Goal: Task Accomplishment & Management: Manage account settings

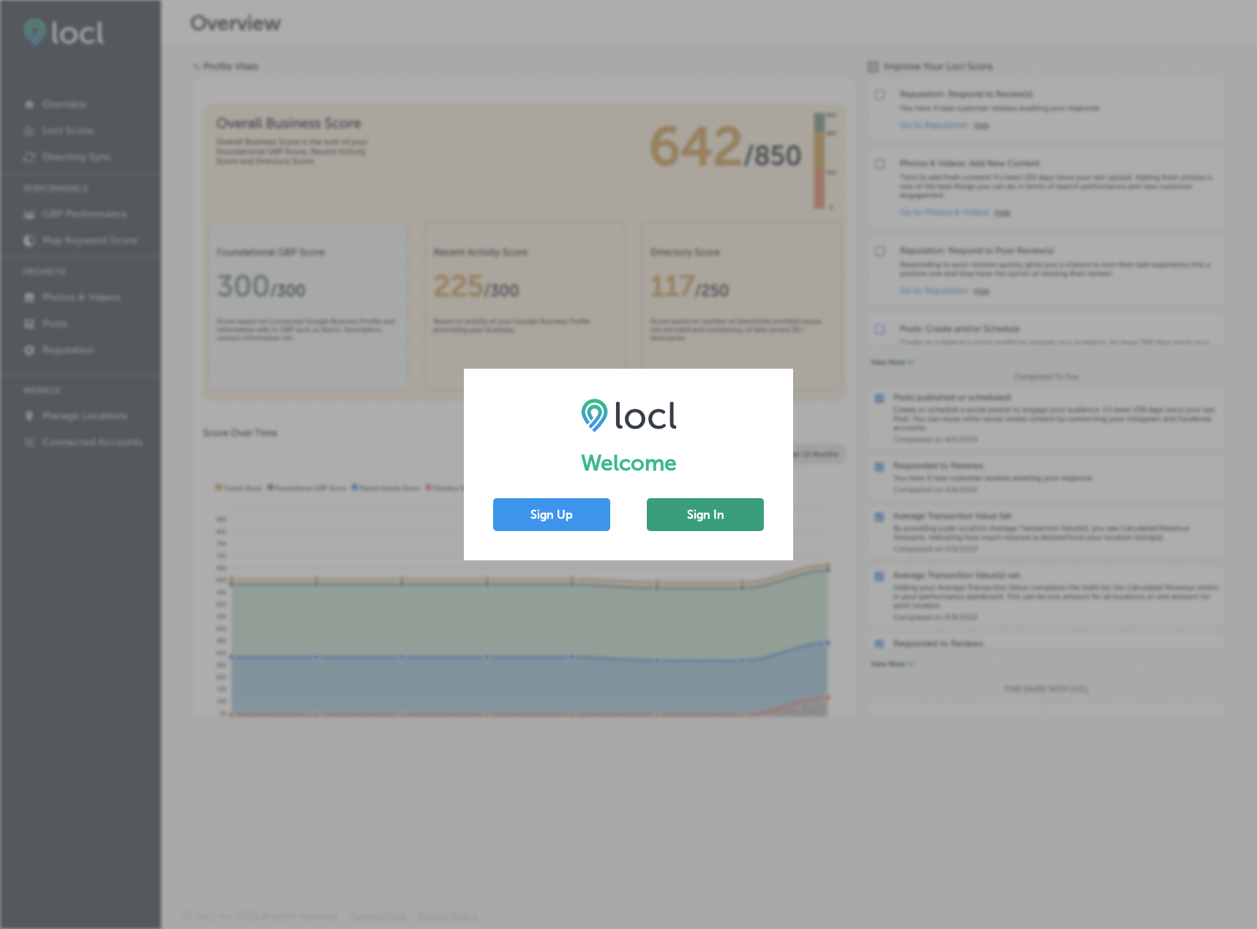
click at [689, 507] on button "Sign In" at bounding box center [705, 514] width 117 height 33
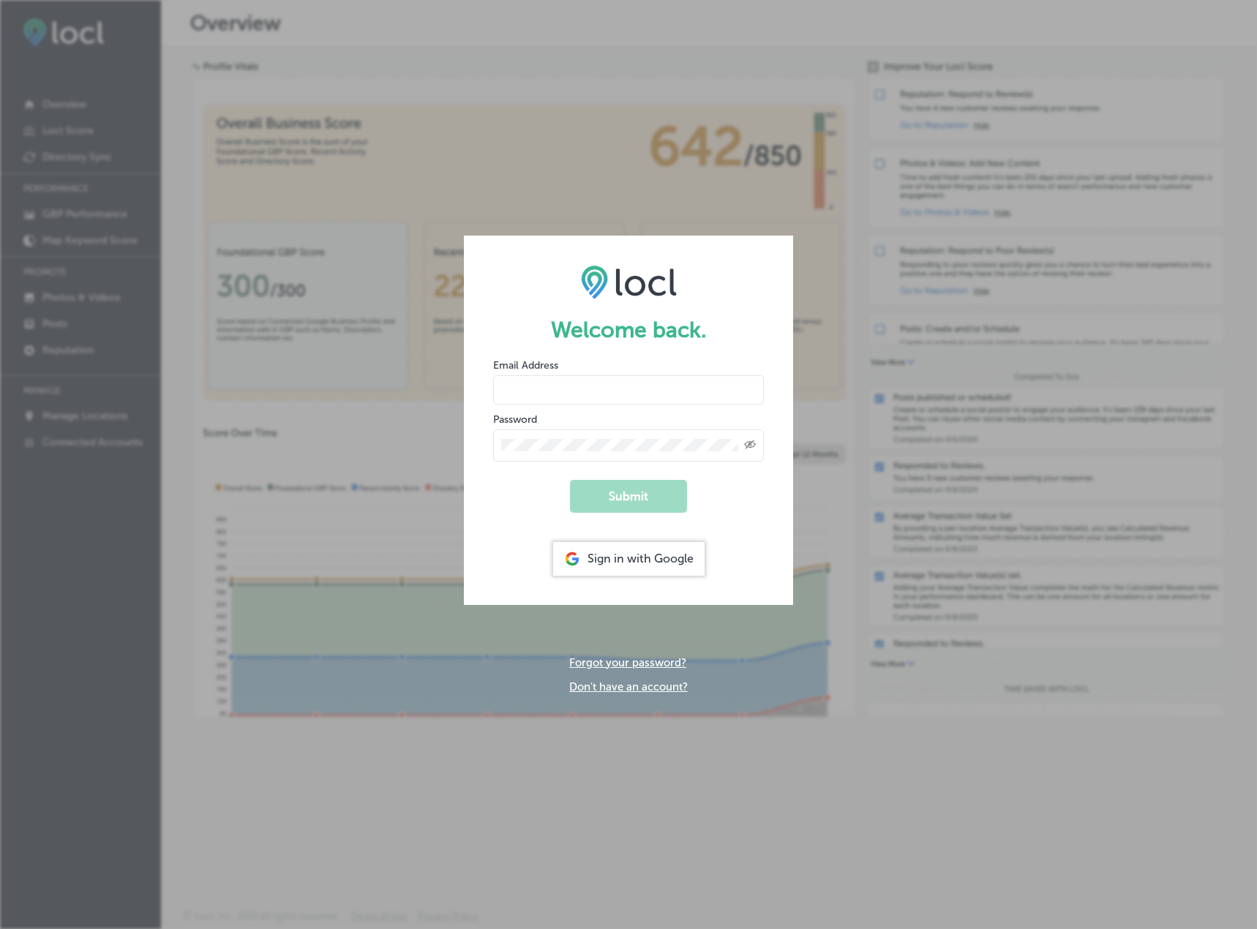
drag, startPoint x: 606, startPoint y: 565, endPoint x: 600, endPoint y: 554, distance: 12.4
click at [605, 565] on div "Sign in with Google" at bounding box center [628, 559] width 151 height 34
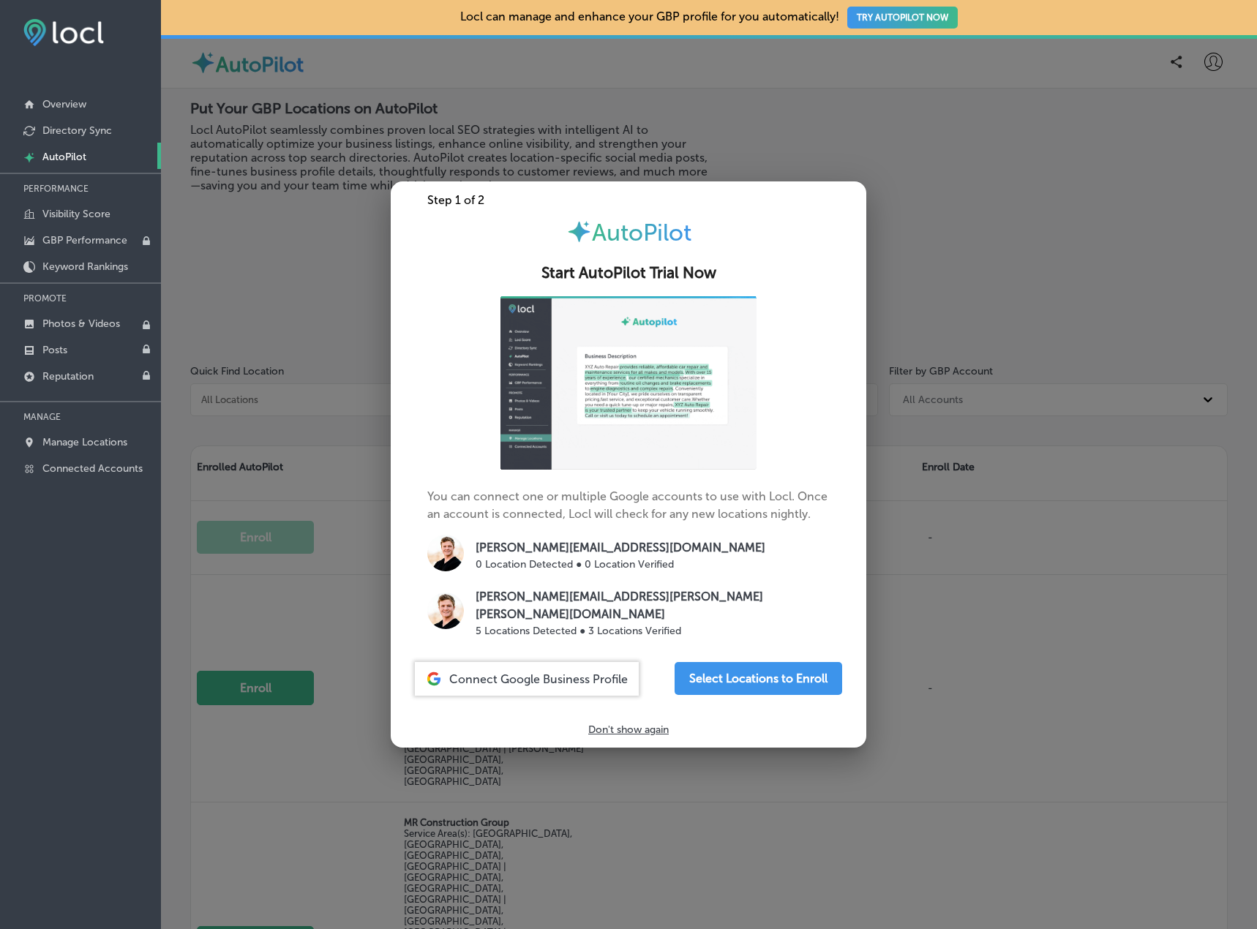
click at [616, 727] on p "Don't show again" at bounding box center [628, 730] width 80 height 12
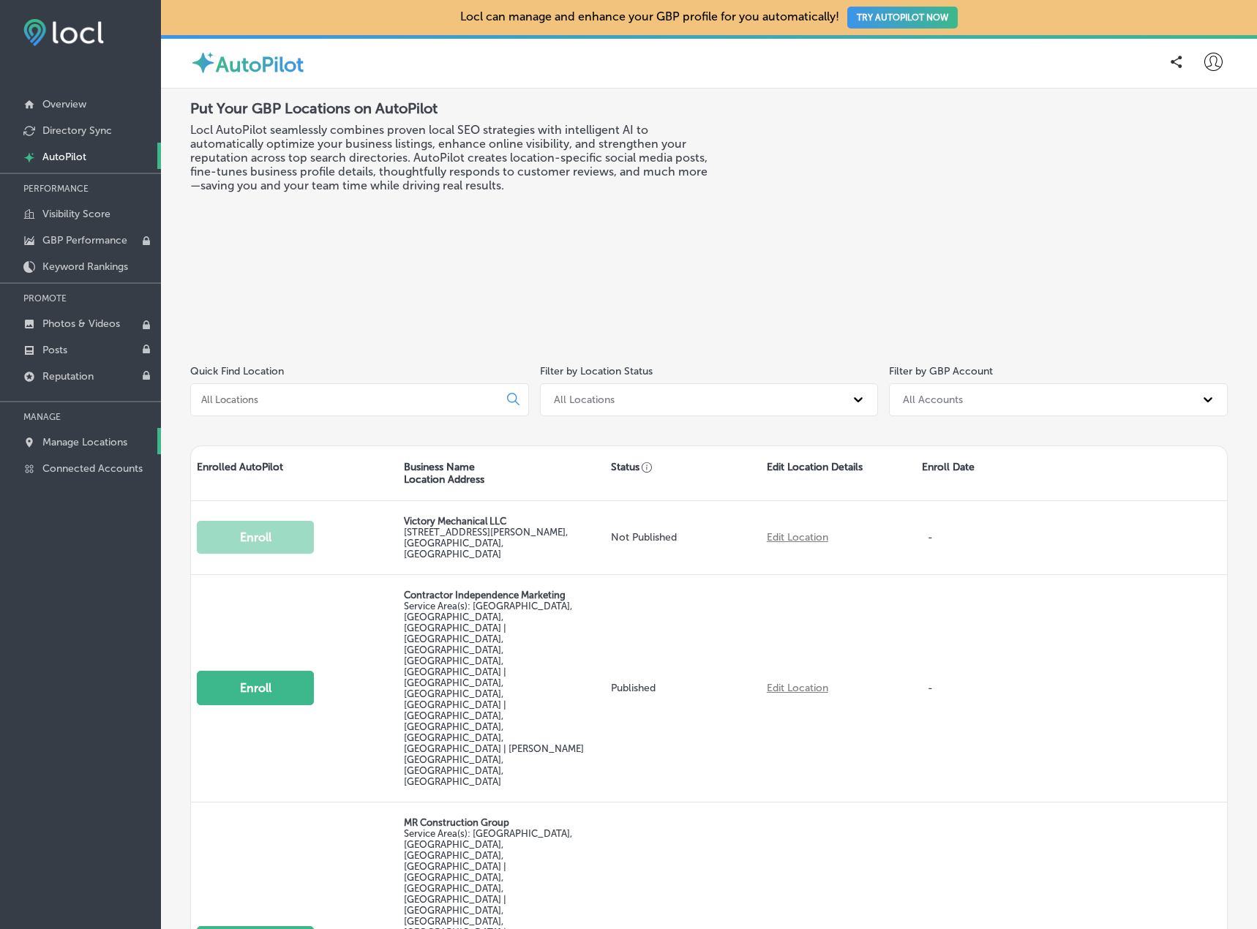
click at [88, 440] on p "Manage Locations" at bounding box center [84, 442] width 85 height 12
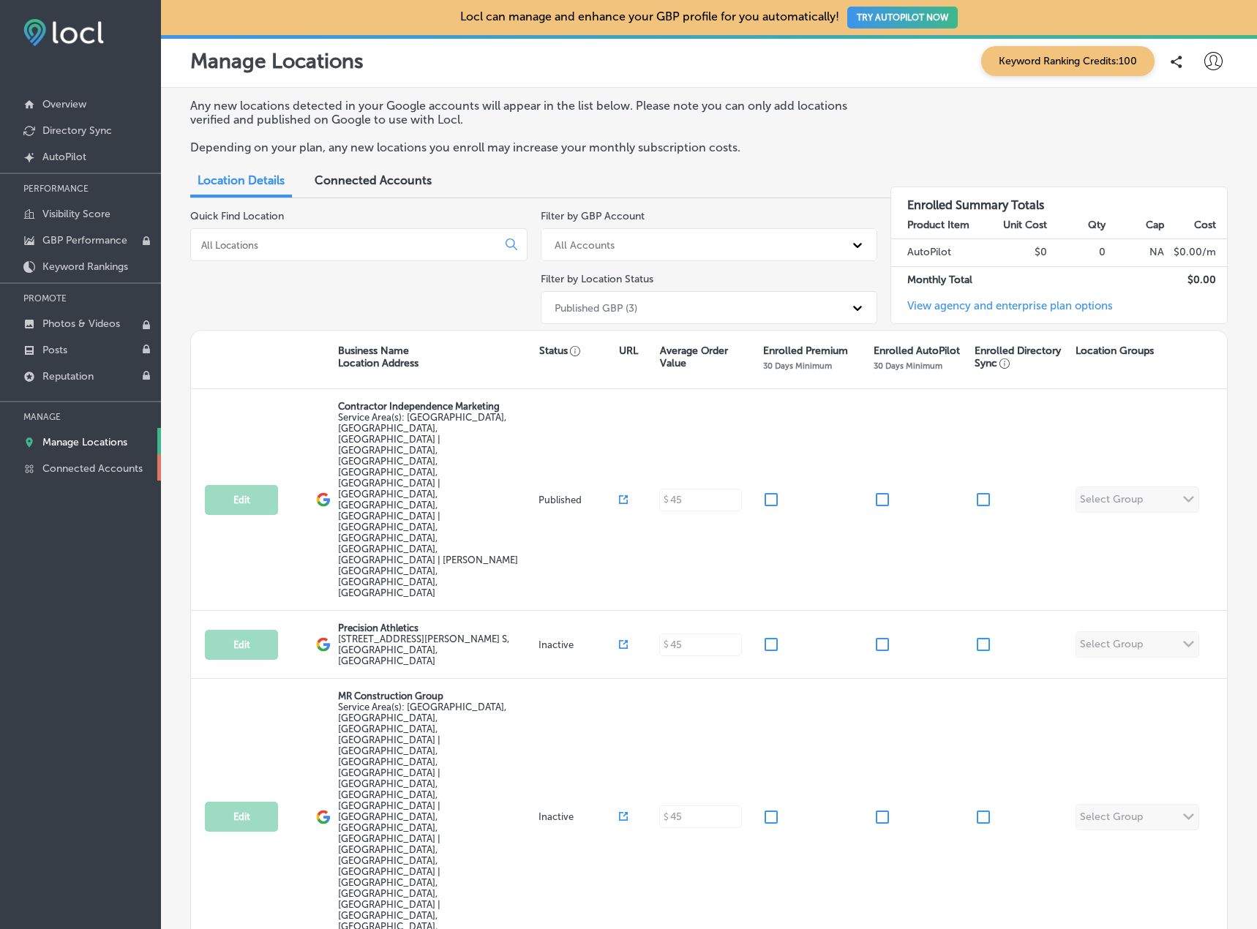
click at [86, 478] on link "Connected Accounts" at bounding box center [80, 467] width 161 height 26
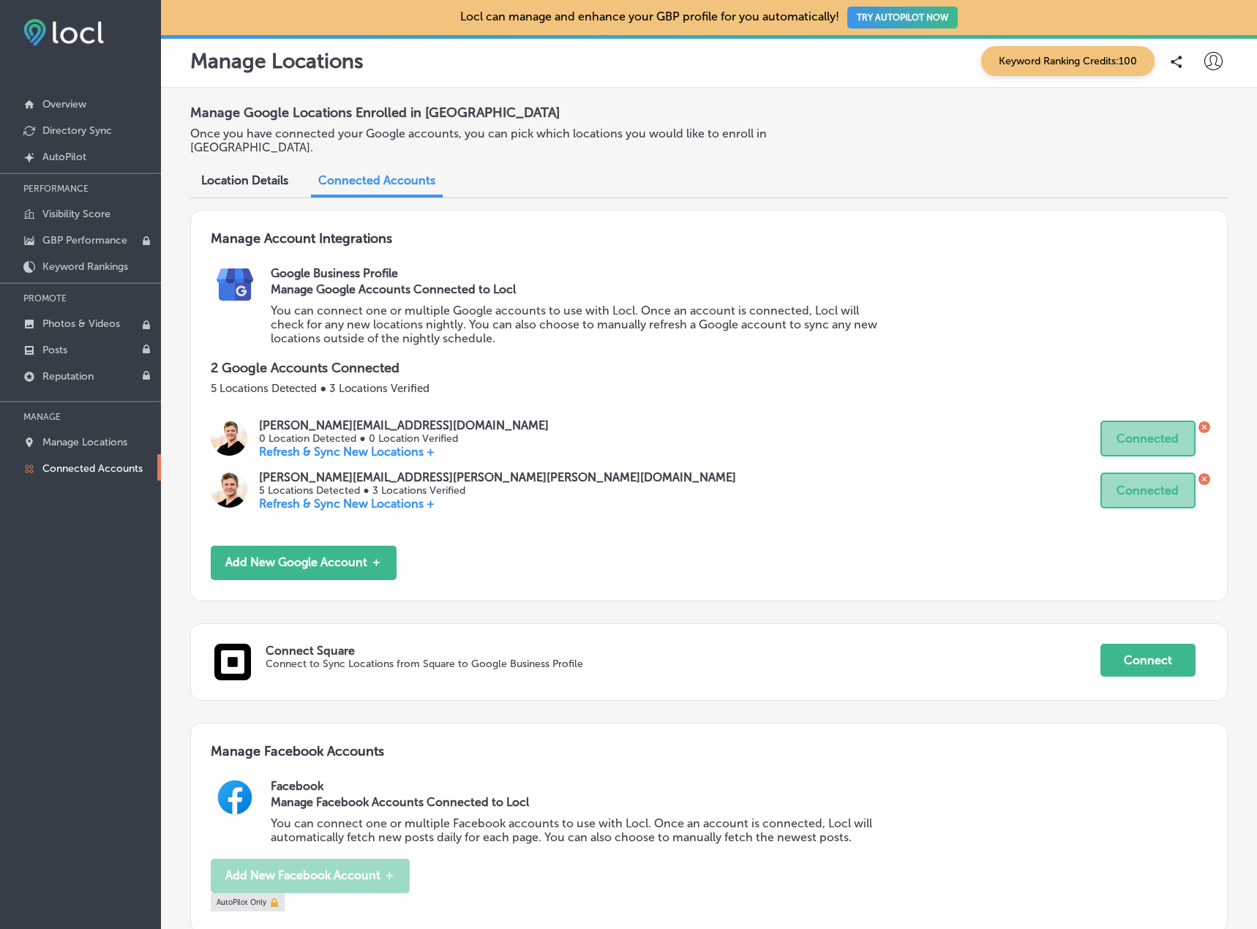
click at [1202, 477] on icon at bounding box center [1204, 479] width 4 height 4
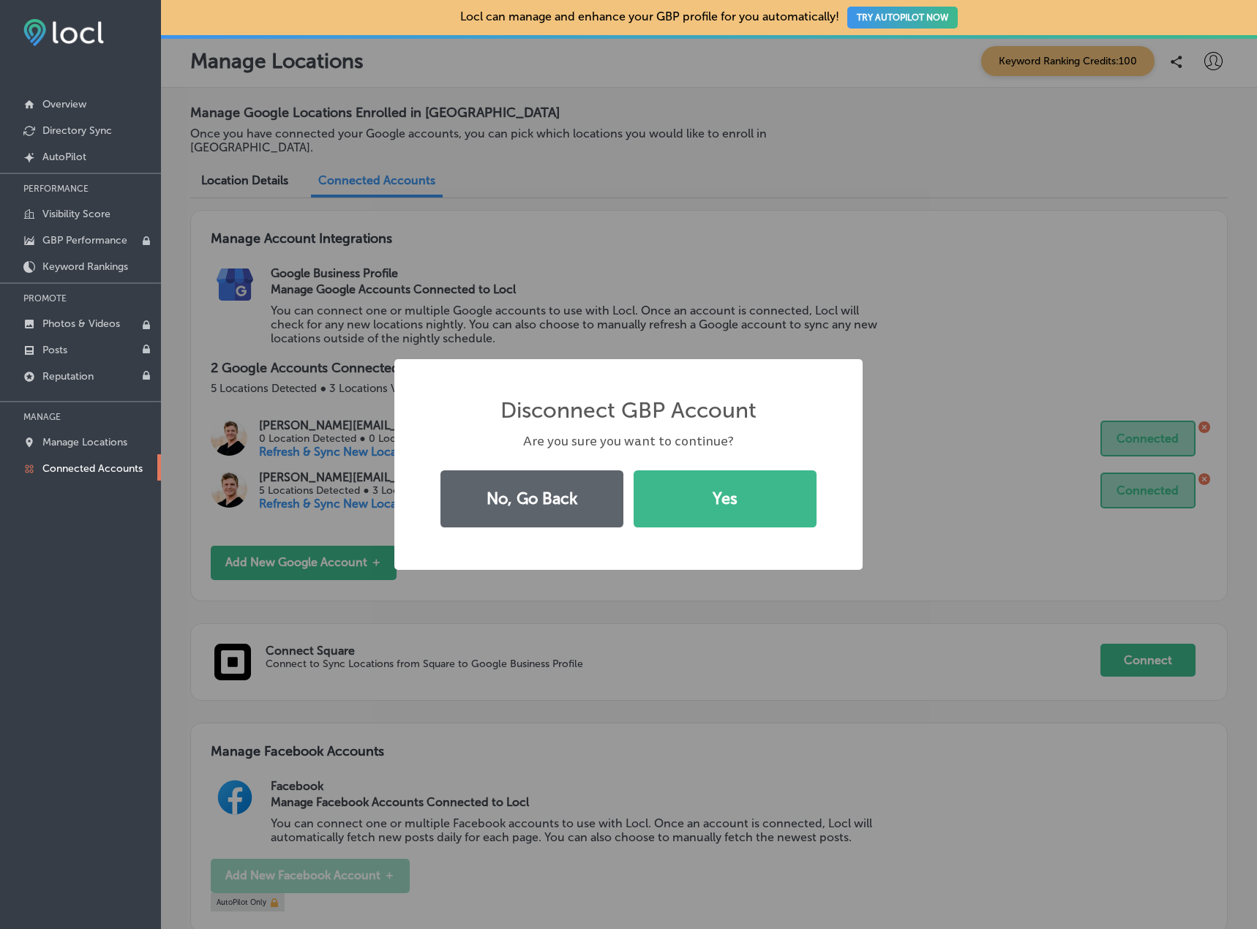
click at [708, 533] on div "Disconnect GBP Account × Are you sure you want to continue? No, Go Back Yes" at bounding box center [628, 464] width 468 height 211
click at [712, 506] on button "Yes" at bounding box center [725, 498] width 183 height 57
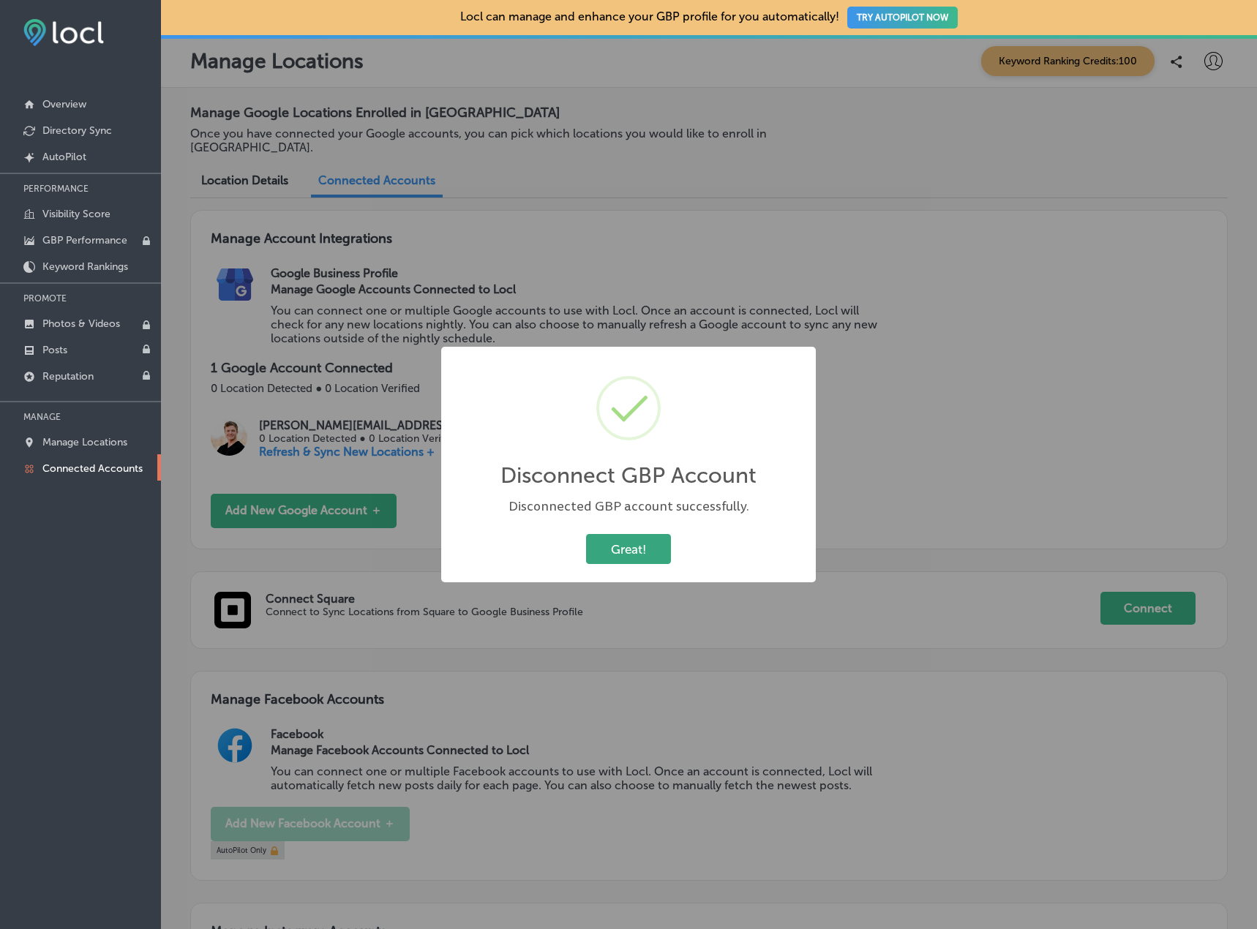
click at [635, 544] on button "Great!" at bounding box center [628, 549] width 85 height 30
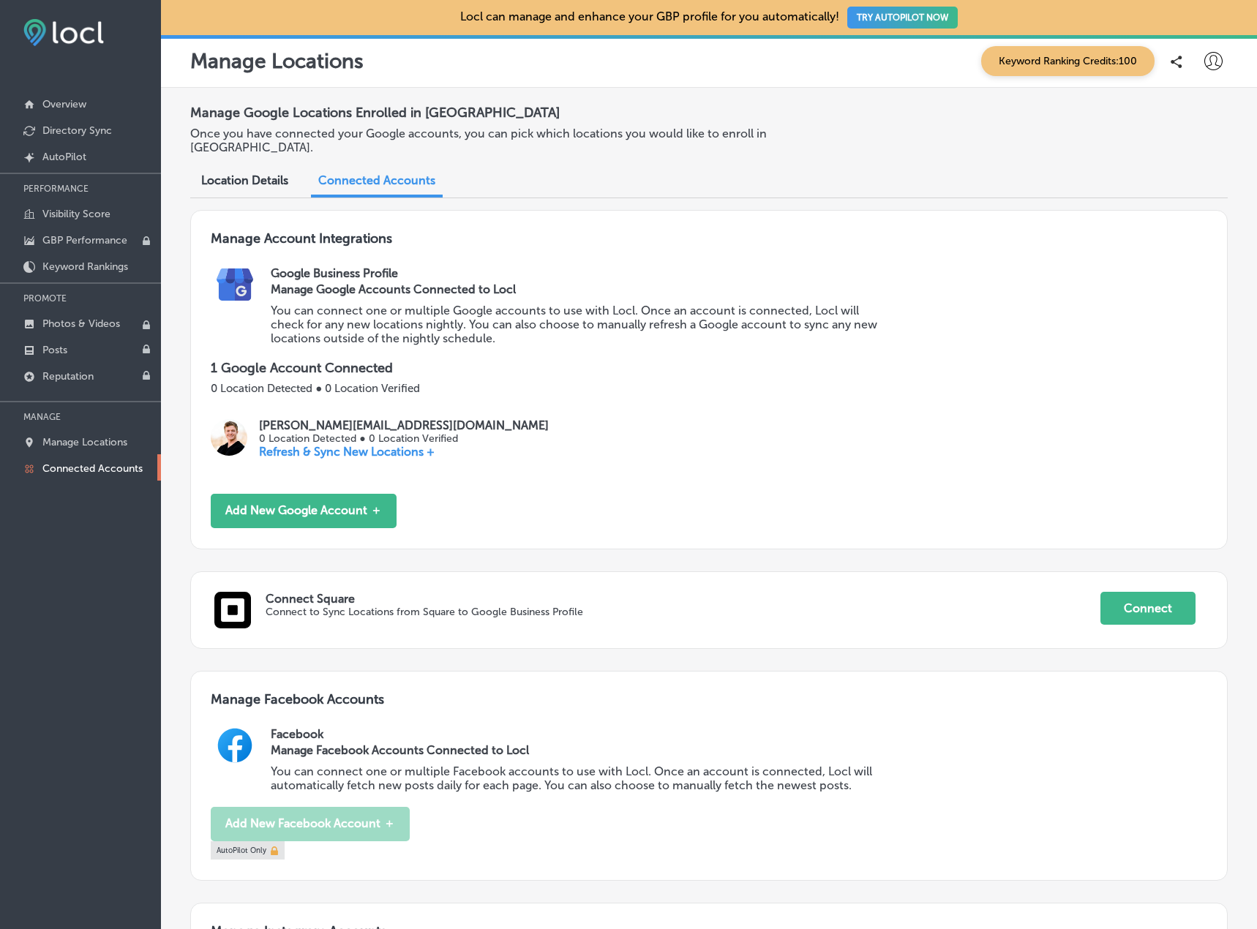
click at [1200, 78] on div "Manage Locations Keyword Ranking Credits: 100" at bounding box center [709, 61] width 1096 height 53
click at [1204, 70] on div at bounding box center [1213, 61] width 18 height 18
click at [1194, 111] on p "My Account" at bounding box center [1193, 114] width 66 height 18
select select "US"
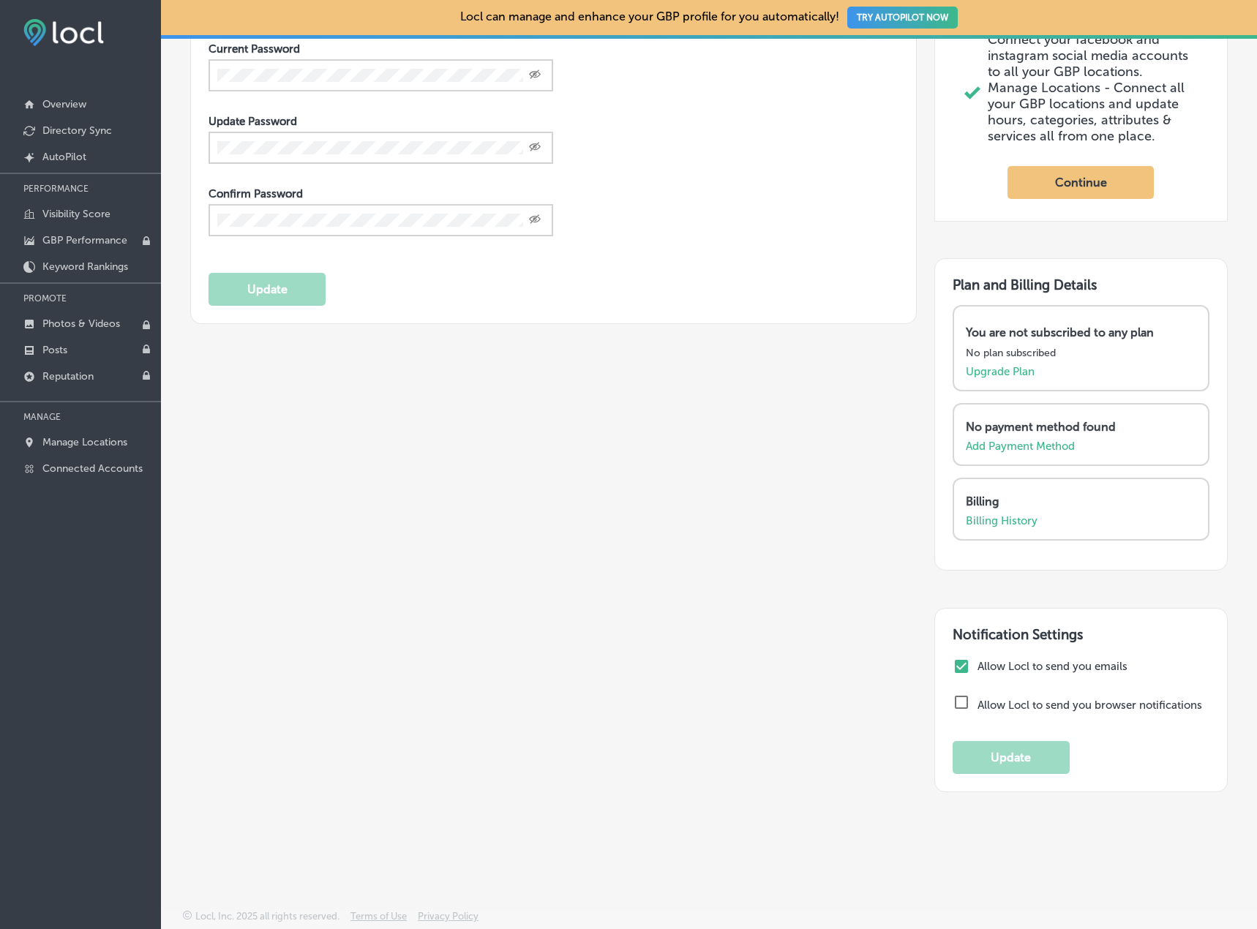
scroll to position [450, 0]
click at [952, 658] on input "checkbox" at bounding box center [961, 667] width 18 height 18
checkbox input "false"
click at [967, 737] on div "Allow Locl to send you emails Allow Locl to send you browser notifications Upda…" at bounding box center [1080, 716] width 257 height 116
click at [967, 751] on button "Update" at bounding box center [1010, 757] width 117 height 33
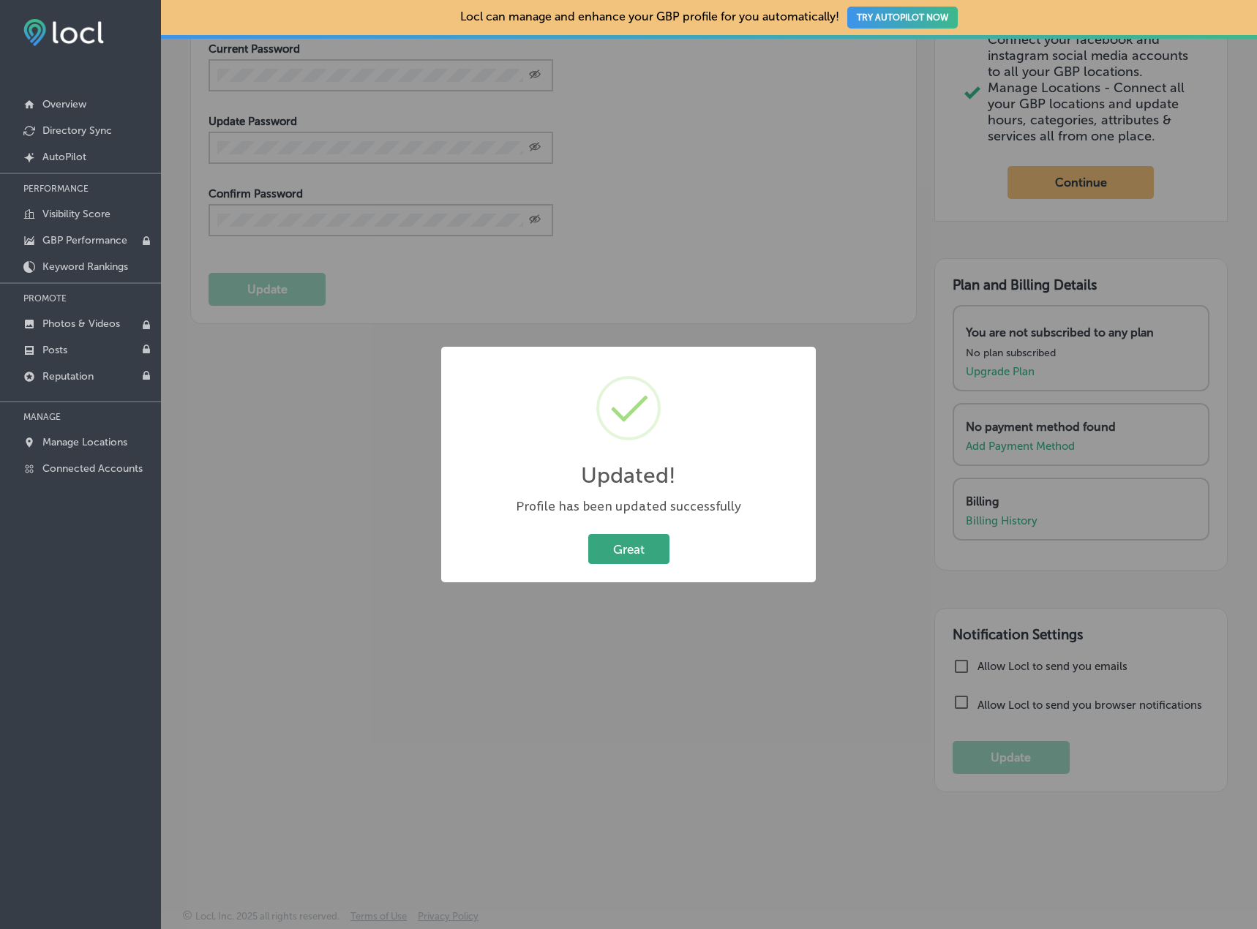
click at [635, 544] on button "Great" at bounding box center [628, 549] width 81 height 30
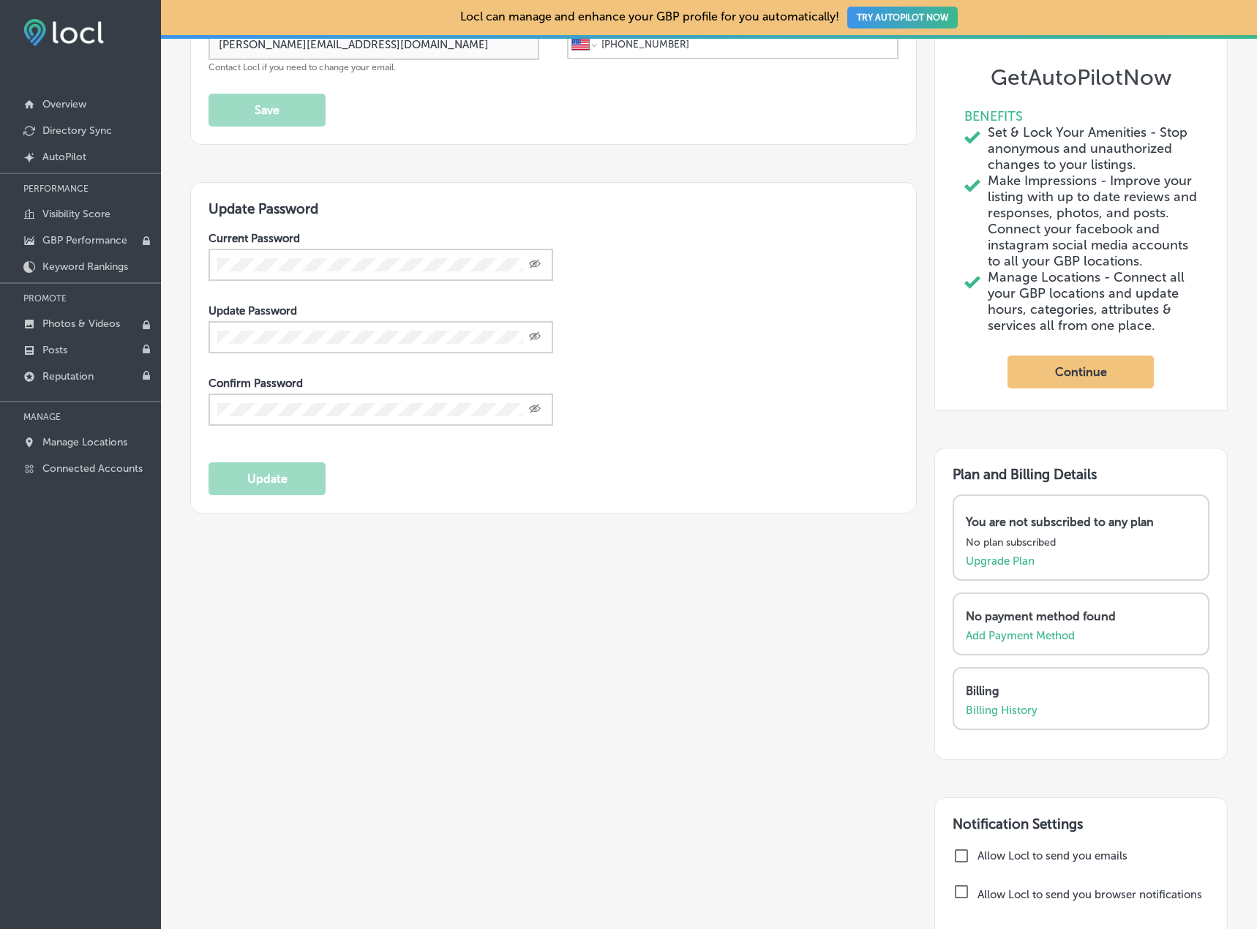
scroll to position [0, 0]
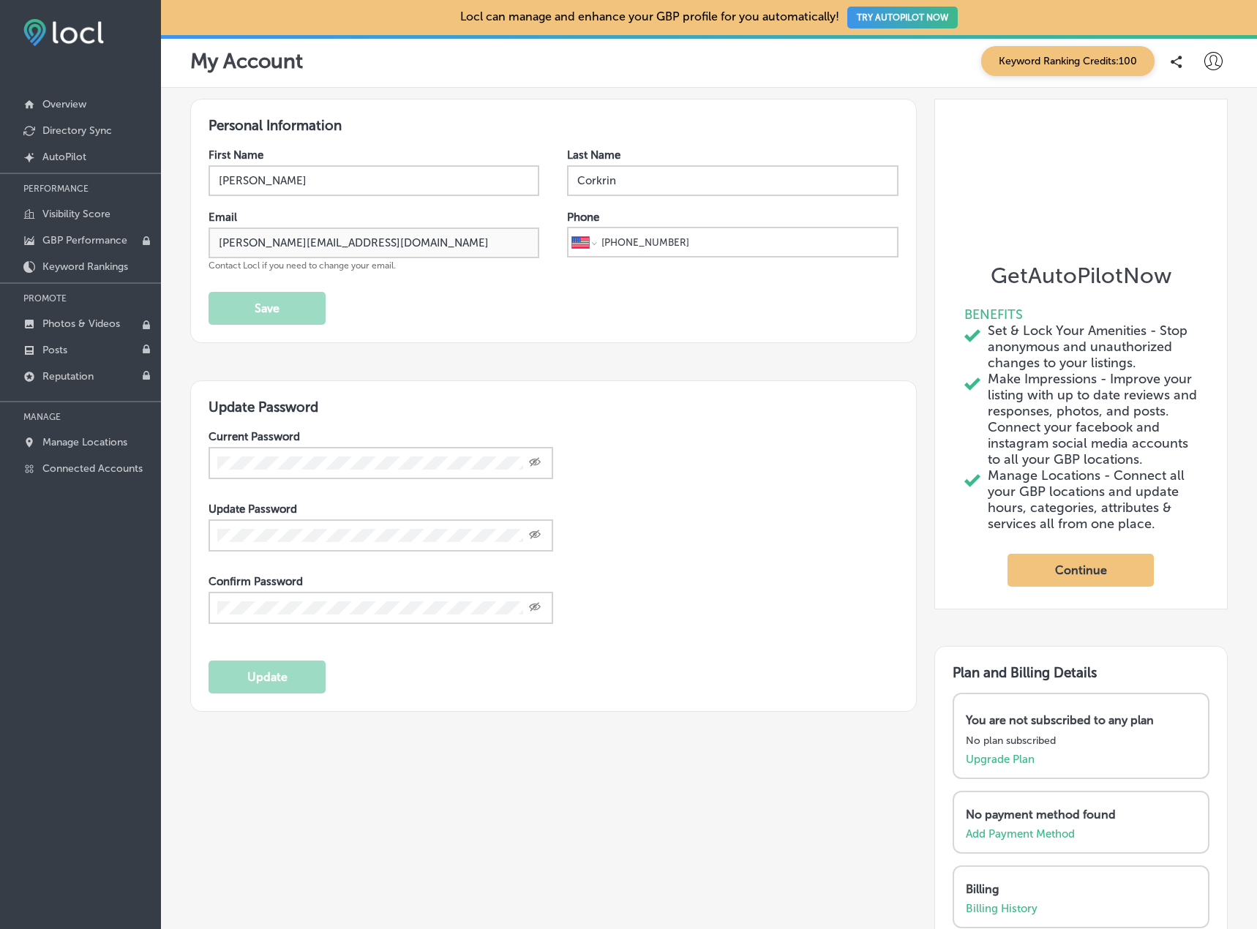
click at [1204, 59] on icon at bounding box center [1213, 61] width 18 height 18
click at [1179, 121] on p "My Account" at bounding box center [1193, 114] width 66 height 18
click at [570, 129] on div at bounding box center [628, 464] width 1257 height 929
click at [637, 243] on input "[PHONE_NUMBER]" at bounding box center [746, 242] width 293 height 28
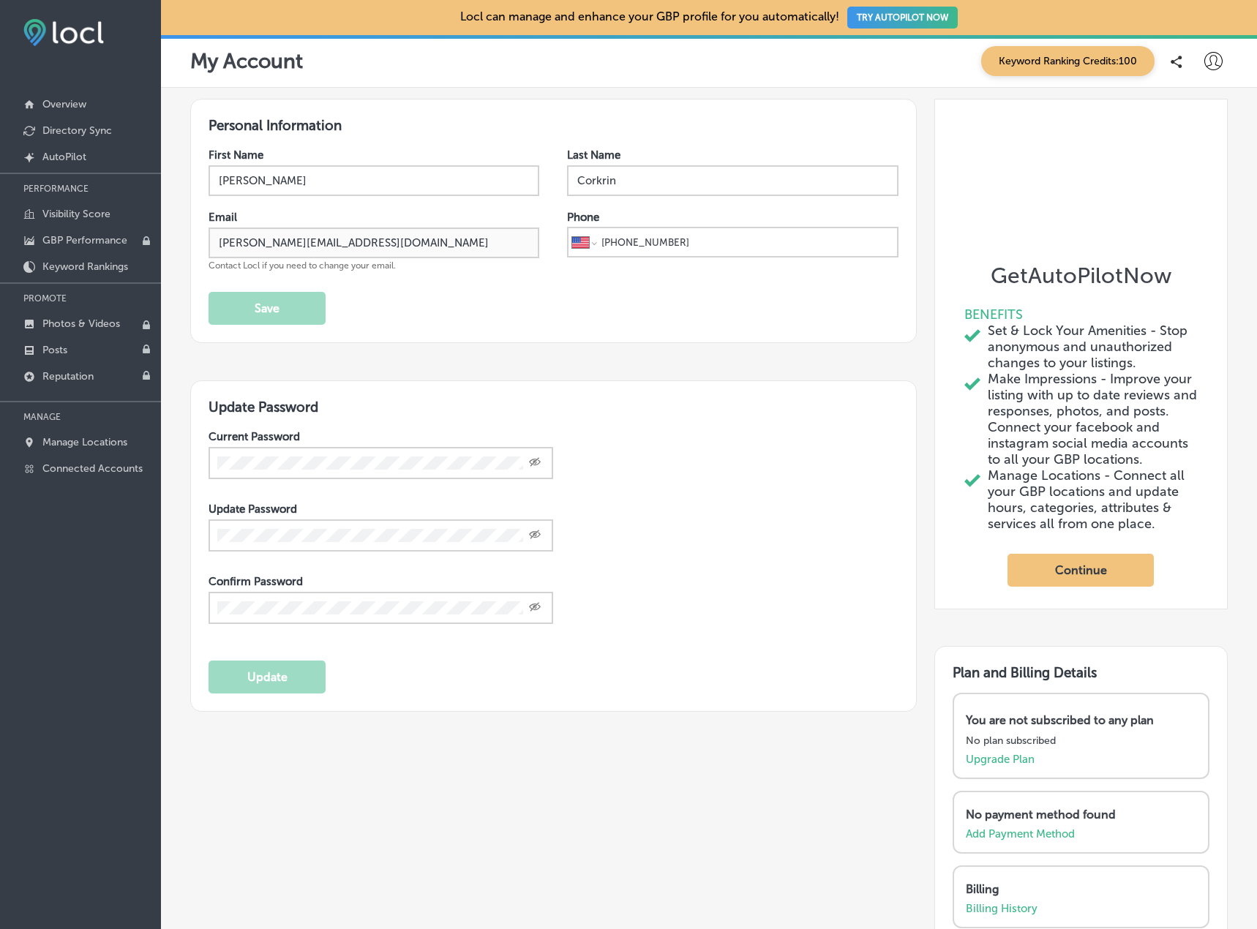
click at [637, 243] on input "[PHONE_NUMBER]" at bounding box center [746, 242] width 293 height 28
click at [512, 417] on div "Update Password Current Password Created with Sketch. Update Password Created w…" at bounding box center [553, 545] width 726 height 331
click at [281, 288] on div "First Name [PERSON_NAME] Last Name [PERSON_NAME] [PERSON_NAME][EMAIL_ADDRESS][D…" at bounding box center [553, 237] width 690 height 176
click at [269, 309] on button "Save" at bounding box center [266, 308] width 117 height 33
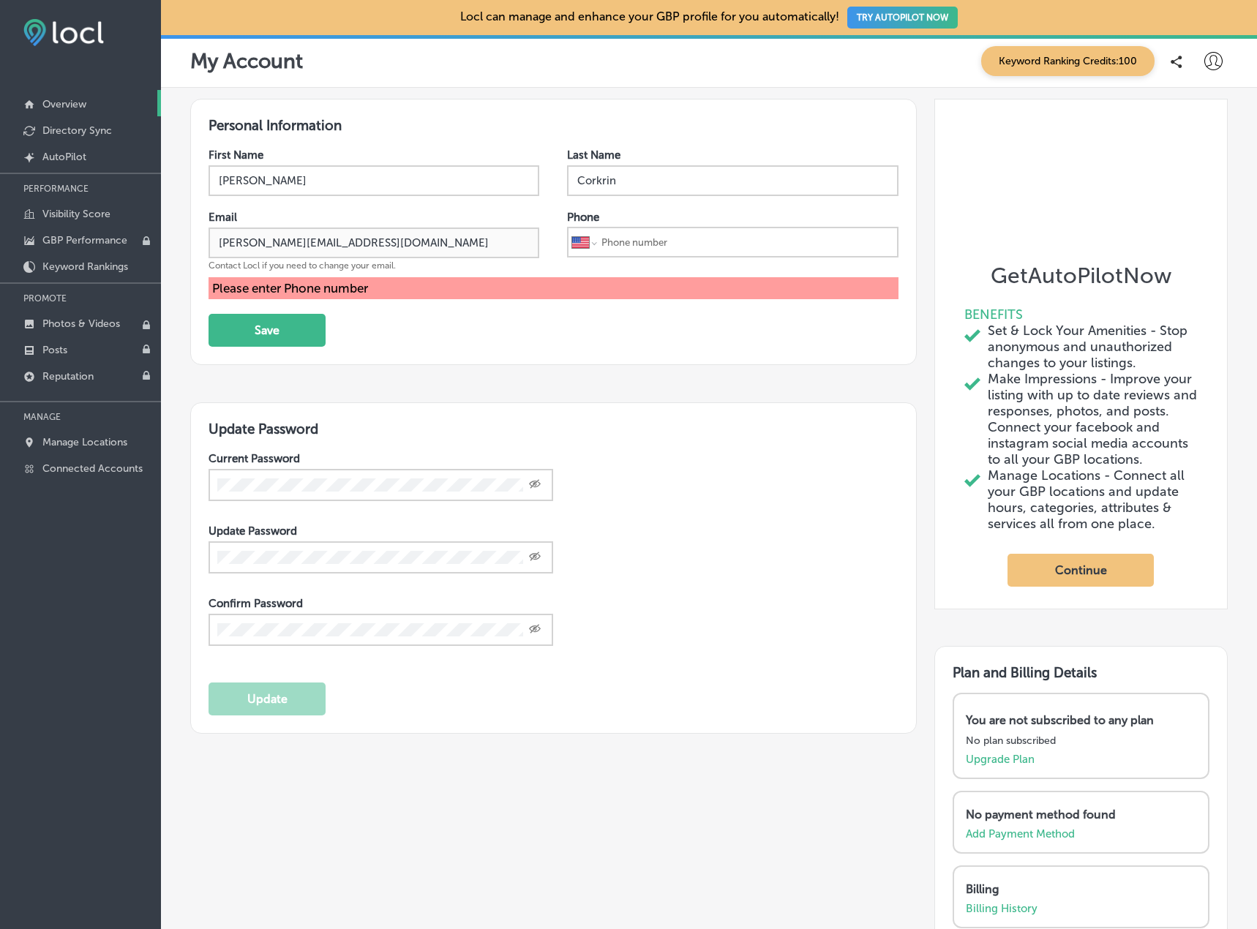
click at [50, 101] on p "Overview" at bounding box center [64, 104] width 44 height 12
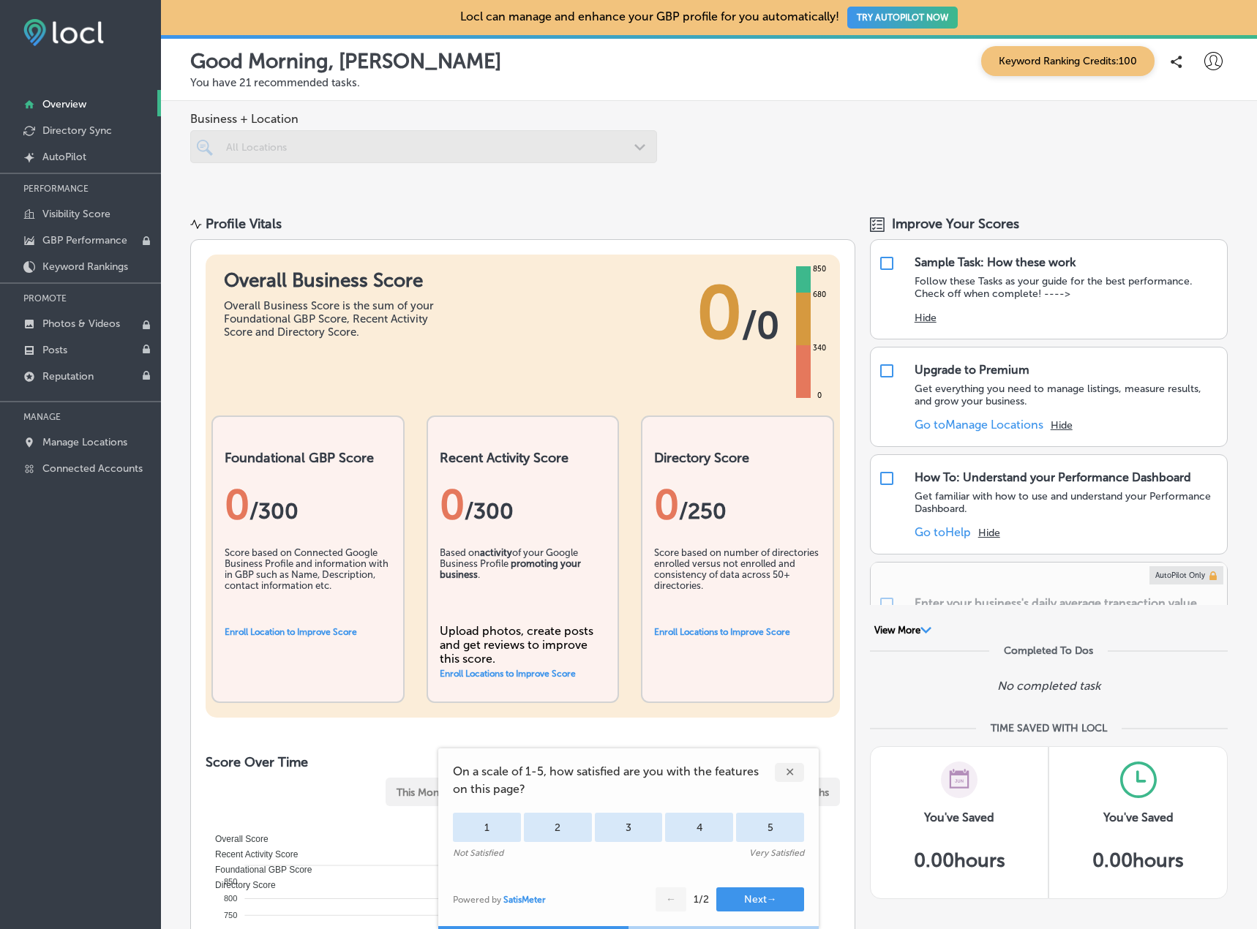
click at [1172, 67] on div at bounding box center [1176, 61] width 29 height 29
click at [794, 167] on div "Business + Location All Locations Path Created with Sketch." at bounding box center [709, 149] width 1096 height 97
drag, startPoint x: 821, startPoint y: 238, endPoint x: 823, endPoint y: 7, distance: 230.4
